Goal: Check status: Check status

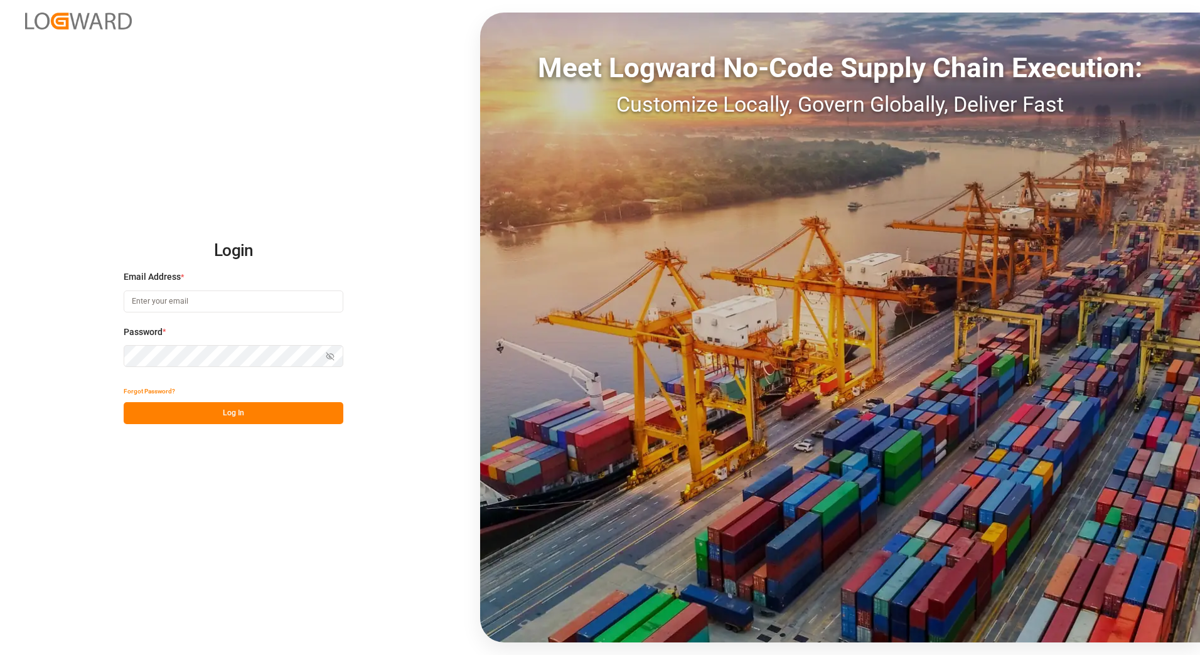
type input "franziska.ciezki@melitta.de"
click at [260, 413] on button "Log In" at bounding box center [234, 413] width 220 height 22
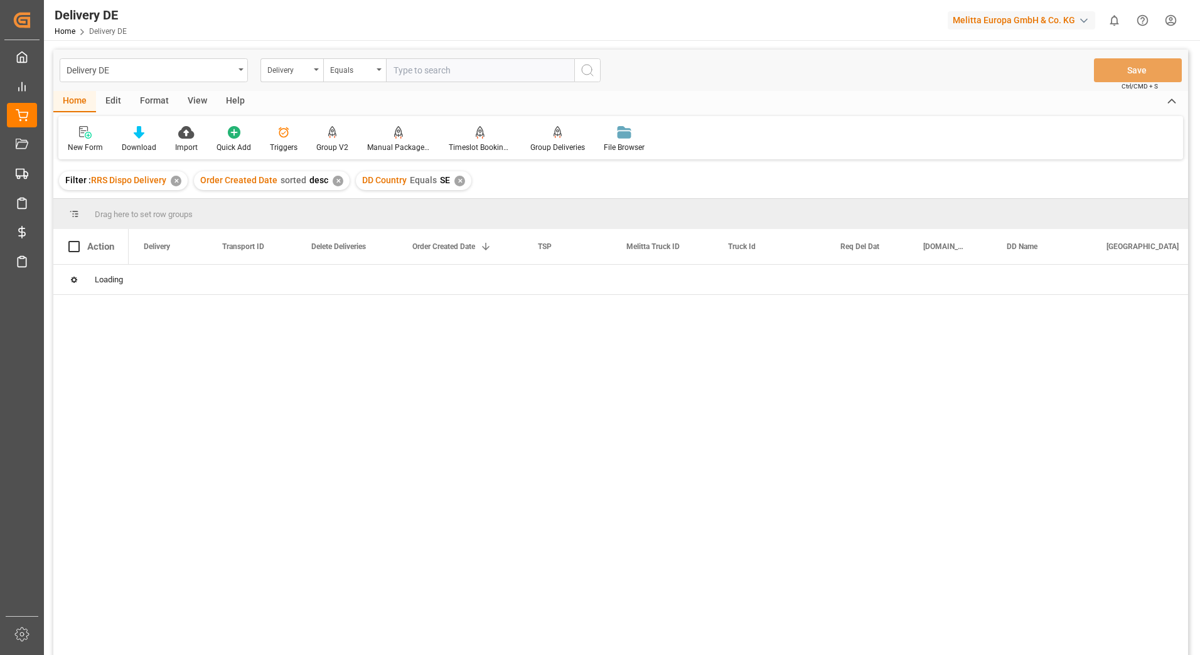
click at [176, 183] on div "✕" at bounding box center [176, 181] width 11 height 11
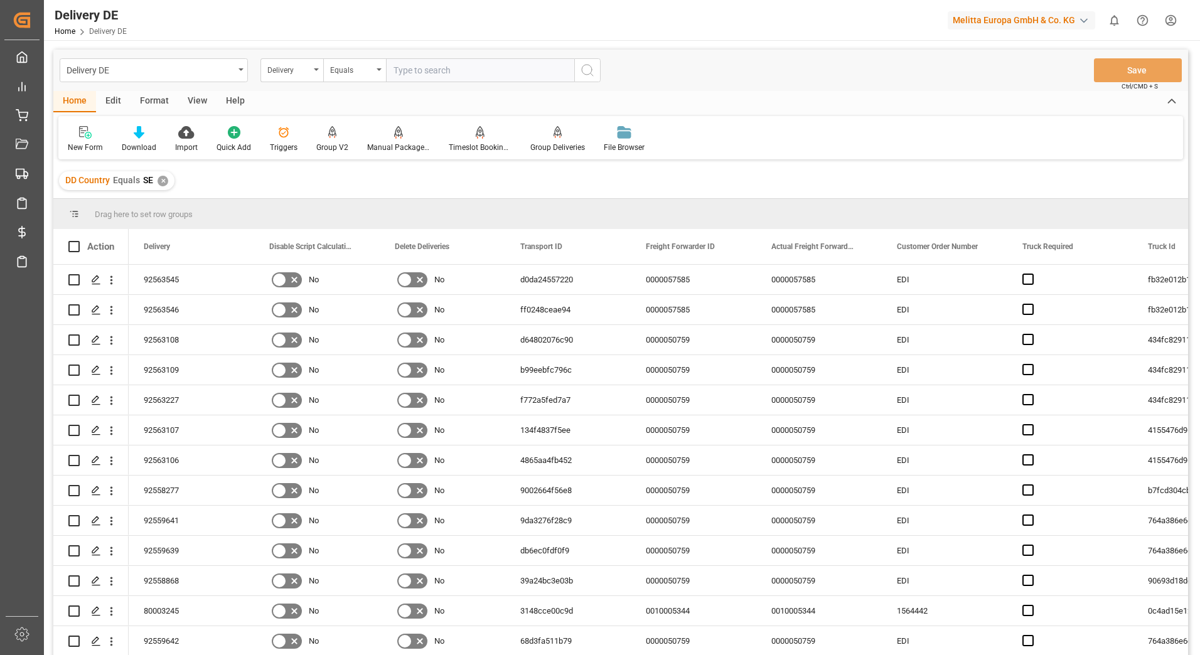
click at [464, 65] on input "text" at bounding box center [480, 70] width 188 height 24
type input "9"
type input "92564754"
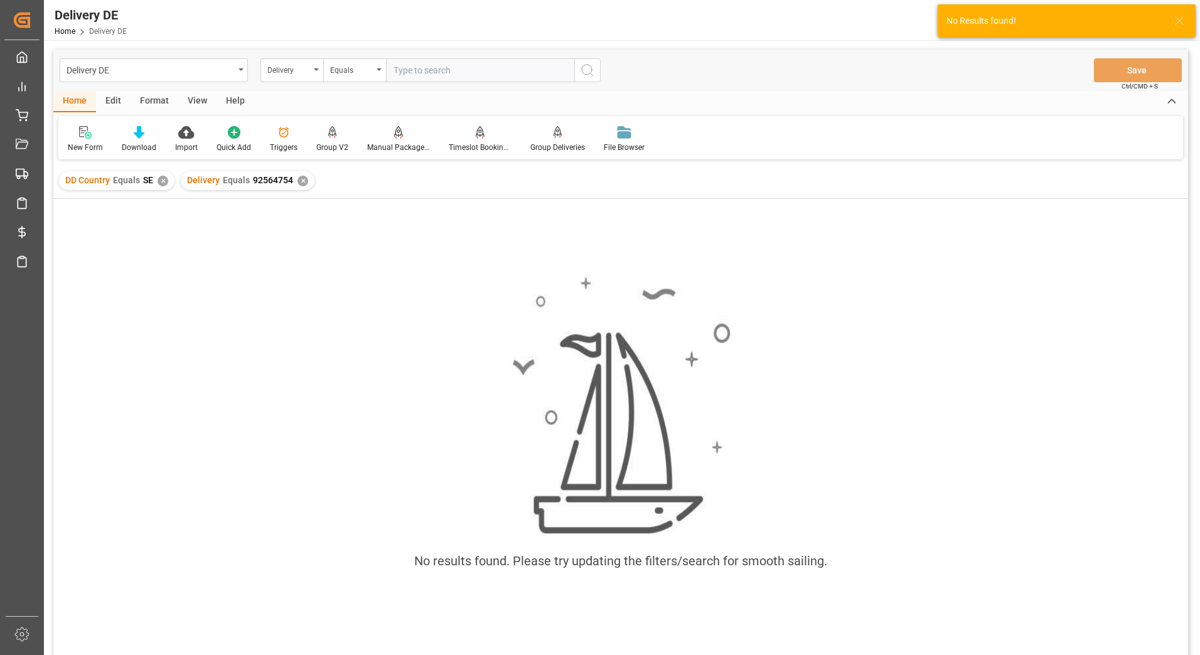
click at [164, 183] on div "✕" at bounding box center [162, 181] width 11 height 11
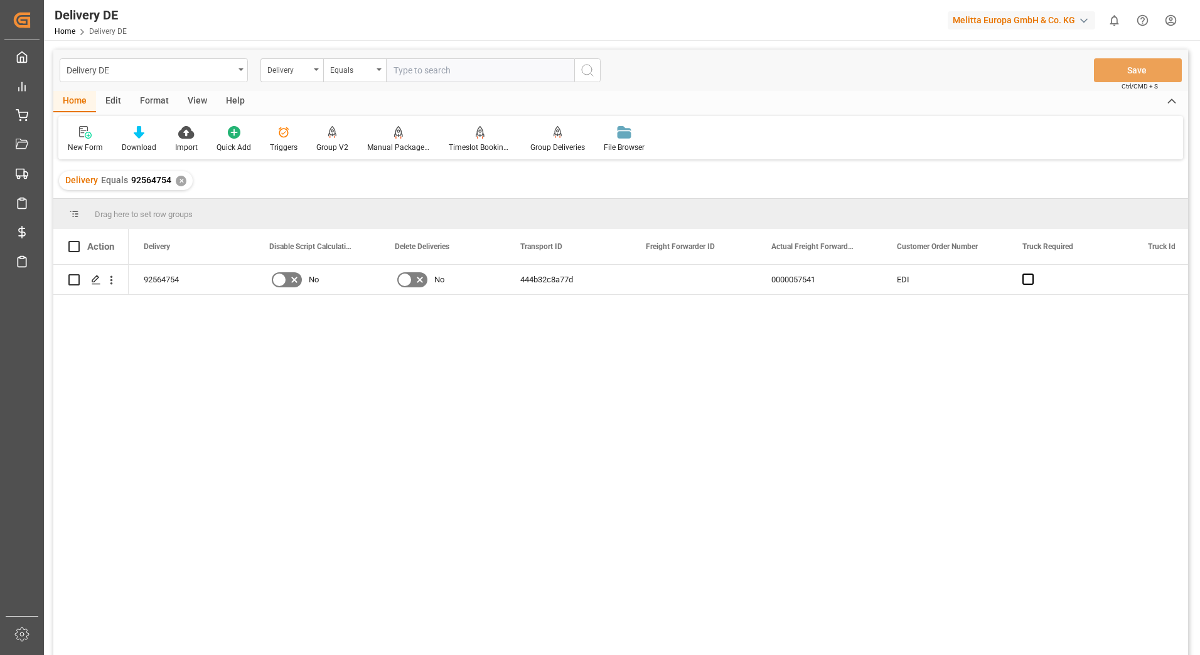
click at [183, 183] on div "✕" at bounding box center [181, 181] width 11 height 11
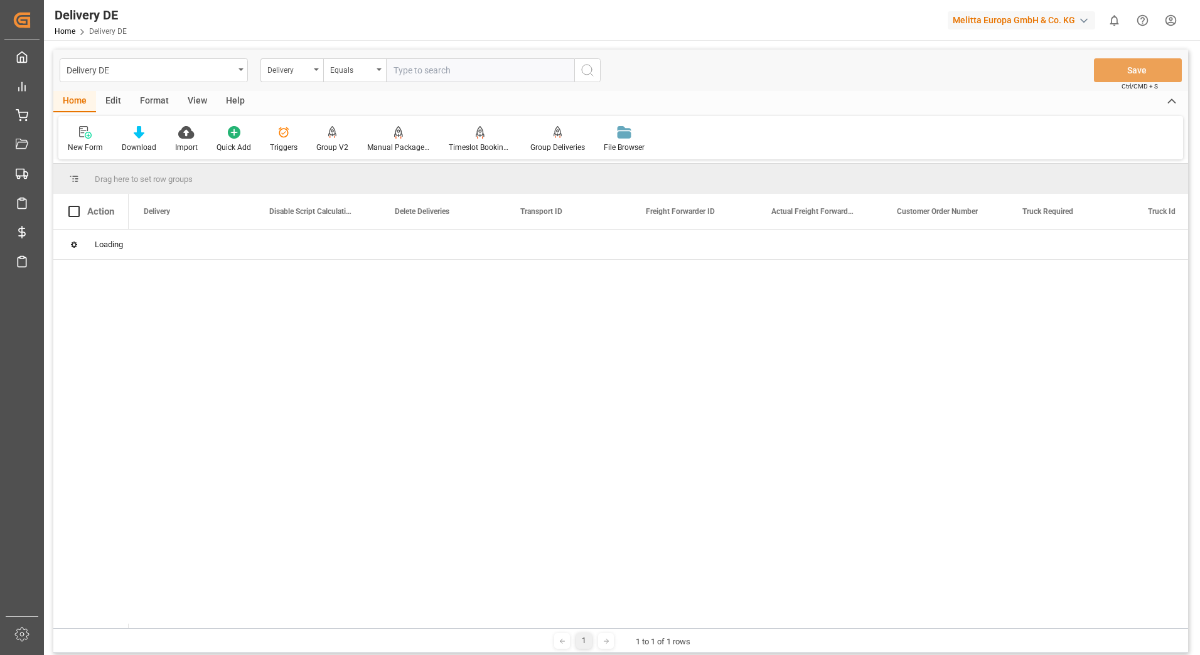
click at [455, 75] on input "text" at bounding box center [480, 70] width 188 height 24
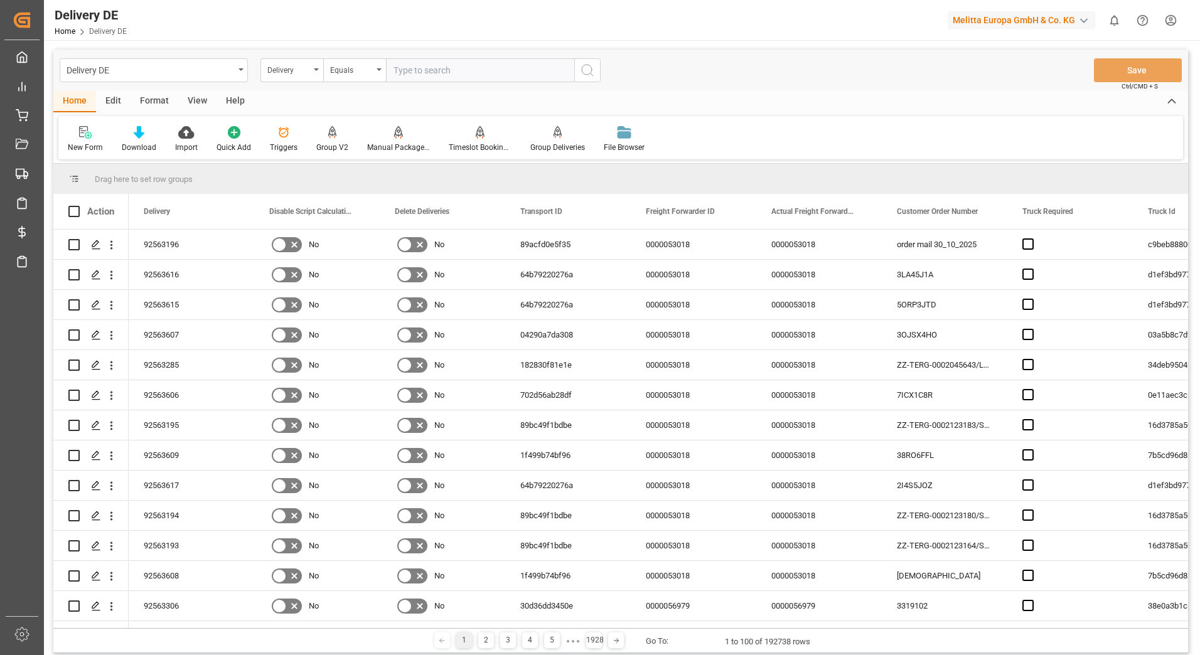
click at [409, 67] on input "text" at bounding box center [480, 70] width 188 height 24
type input "92564760"
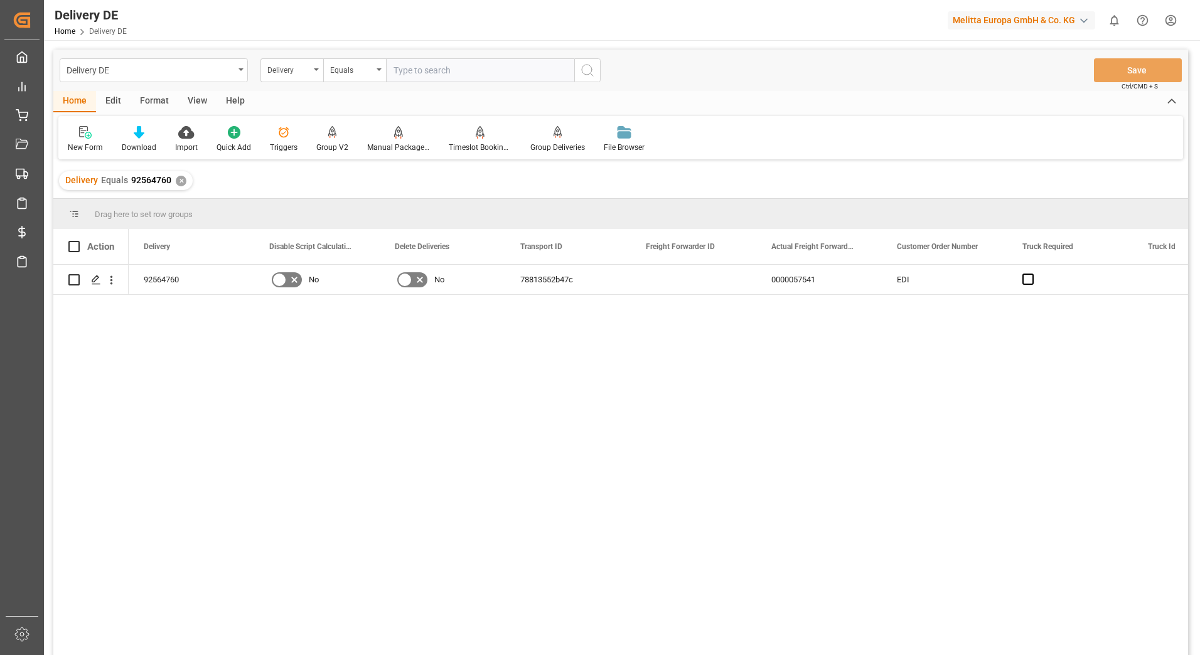
click at [421, 73] on input "text" at bounding box center [480, 70] width 188 height 24
click at [179, 184] on div "✕" at bounding box center [181, 181] width 11 height 11
